Goal: Task Accomplishment & Management: Use online tool/utility

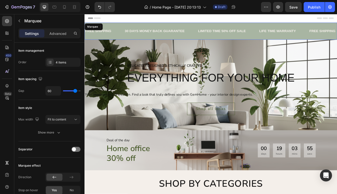
click at [122, 33] on div "FREE SHIPPING Text Block 30 DAYS MONEY BACK GUARANTEE Text Block LIMITED TIME 5…" at bounding box center [235, 34] width 301 height 20
click at [122, 31] on icon at bounding box center [121, 30] width 3 height 4
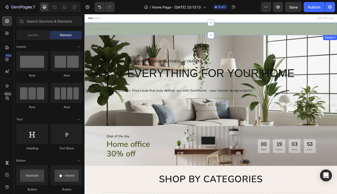
click at [160, 29] on div "Drop element here Section 1" at bounding box center [235, 31] width 301 height 15
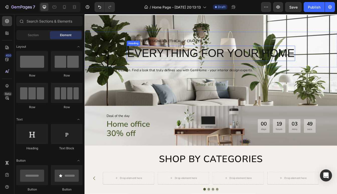
scroll to position [14, 0]
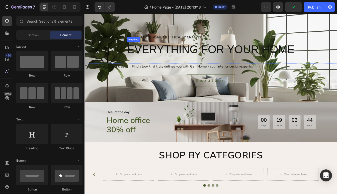
click at [209, 56] on h2 "Everything for your home" at bounding box center [235, 56] width 201 height 18
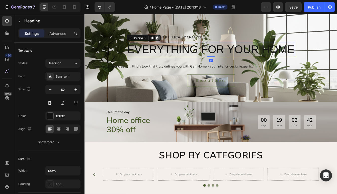
click at [172, 43] on icon at bounding box center [171, 43] width 4 height 4
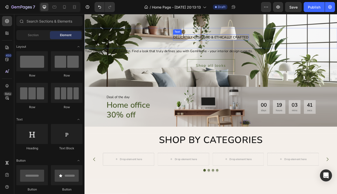
click at [206, 42] on div "Delicately designed & ethically crafted" at bounding box center [235, 41] width 91 height 7
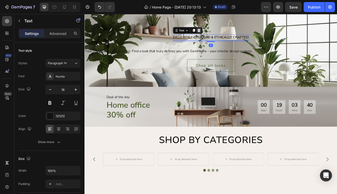
click at [220, 32] on icon at bounding box center [221, 34] width 4 height 4
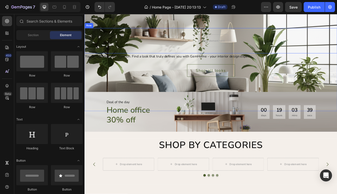
click at [171, 51] on div "Drop element here Row" at bounding box center [235, 46] width 301 height 30
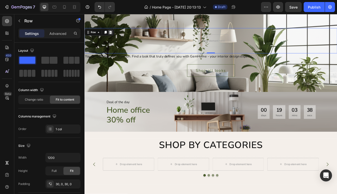
click at [116, 35] on icon at bounding box center [115, 36] width 3 height 4
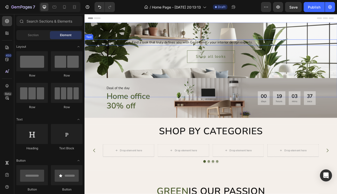
scroll to position [0, 0]
click at [179, 49] on div "Your imagination, our creation. Find a look that truly defines you with GemHome…" at bounding box center [235, 47] width 301 height 7
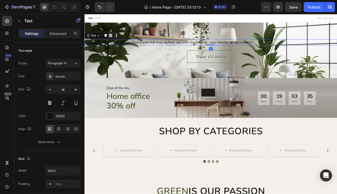
click at [117, 41] on icon at bounding box center [115, 40] width 4 height 4
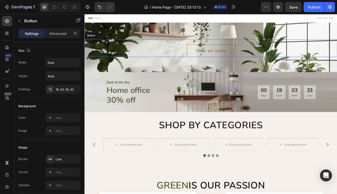
click at [211, 56] on button "Shop all looks" at bounding box center [235, 57] width 57 height 15
click at [119, 41] on icon at bounding box center [118, 40] width 4 height 4
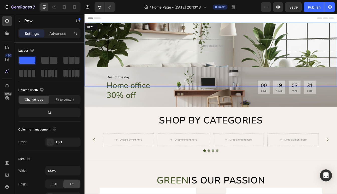
click at [189, 74] on div "Drop element here Row" at bounding box center [235, 62] width 301 height 76
click at [180, 69] on div "Drop element here Row 0" at bounding box center [235, 62] width 301 height 76
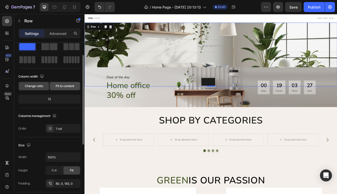
scroll to position [20, 0]
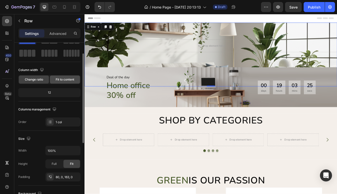
click at [66, 79] on span "Fit to content" at bounding box center [65, 79] width 19 height 5
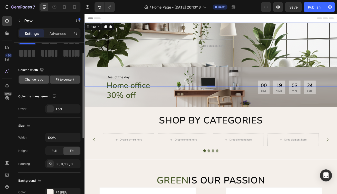
click at [38, 78] on span "Change ratio" at bounding box center [34, 79] width 18 height 5
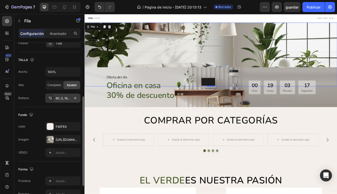
scroll to position [99, 0]
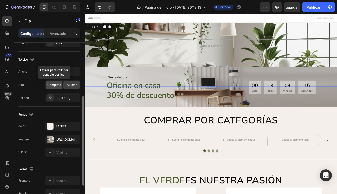
click at [58, 85] on span "Completo" at bounding box center [54, 85] width 14 height 5
click at [75, 88] on div "Ajustar" at bounding box center [72, 85] width 17 height 8
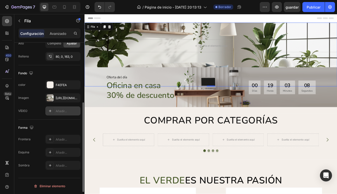
scroll to position [0, 0]
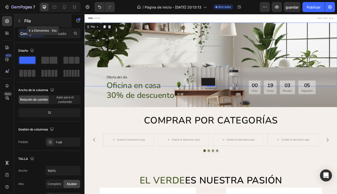
click at [19, 21] on icon "button" at bounding box center [19, 21] width 4 height 4
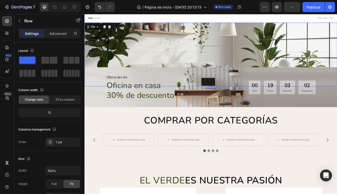
click at [153, 76] on div "Suelta el elemento aquí Fila 0" at bounding box center [235, 62] width 301 height 76
click at [94, 32] on div "Fila" at bounding box center [102, 29] width 34 height 8
click at [95, 28] on div "Fila" at bounding box center [94, 29] width 7 height 5
click at [97, 31] on div "Fila" at bounding box center [94, 29] width 7 height 5
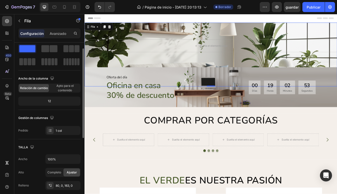
scroll to position [10, 0]
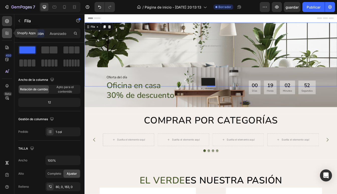
click at [9, 35] on icon at bounding box center [7, 33] width 5 height 5
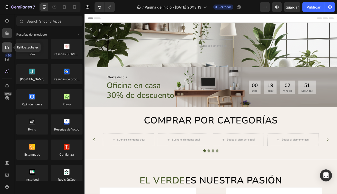
click at [6, 45] on icon at bounding box center [7, 47] width 5 height 5
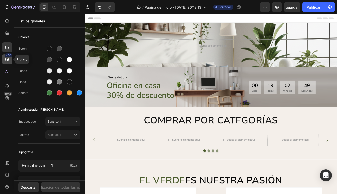
click at [6, 58] on icon at bounding box center [7, 59] width 5 height 5
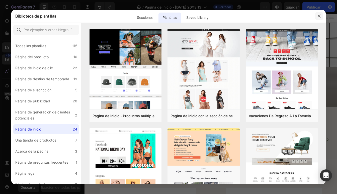
click at [318, 17] on icon "button" at bounding box center [319, 16] width 3 height 3
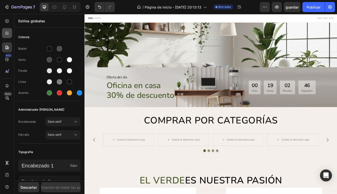
click at [4, 34] on div at bounding box center [7, 33] width 10 height 10
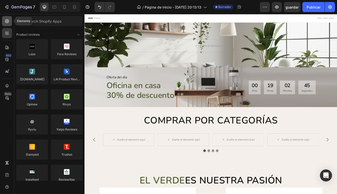
click at [4, 22] on div at bounding box center [7, 21] width 10 height 10
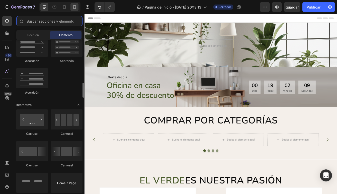
scroll to position [451, 0]
